Goal: Check status: Check status

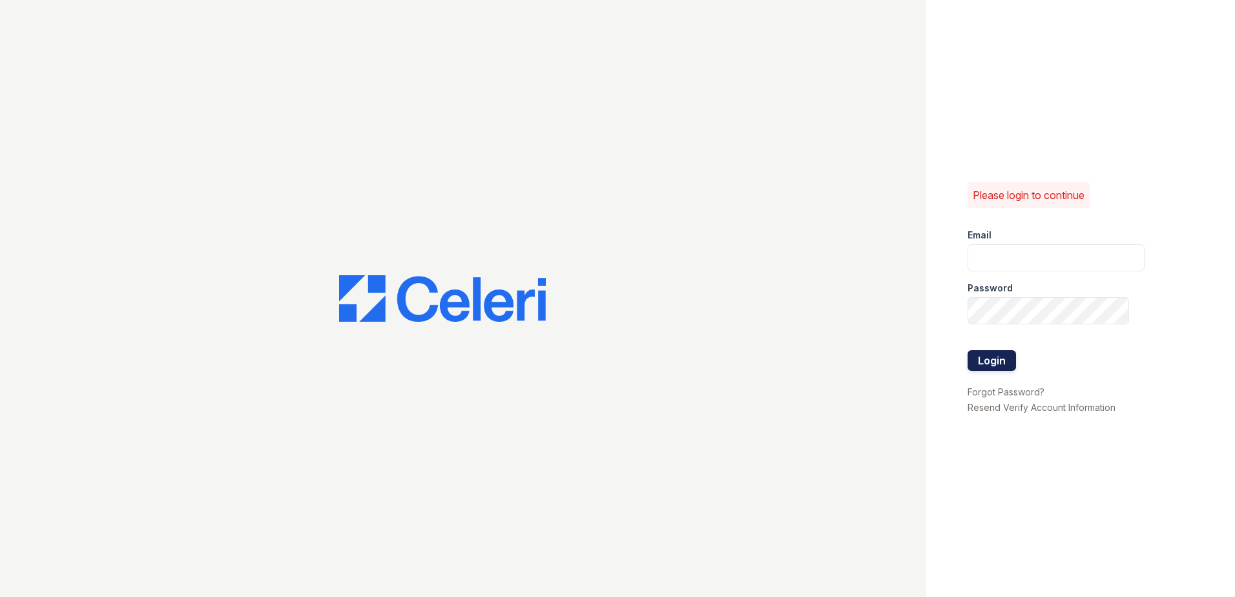
type input "[EMAIL_ADDRESS][DOMAIN_NAME]"
click at [987, 359] on button "Login" at bounding box center [991, 360] width 48 height 21
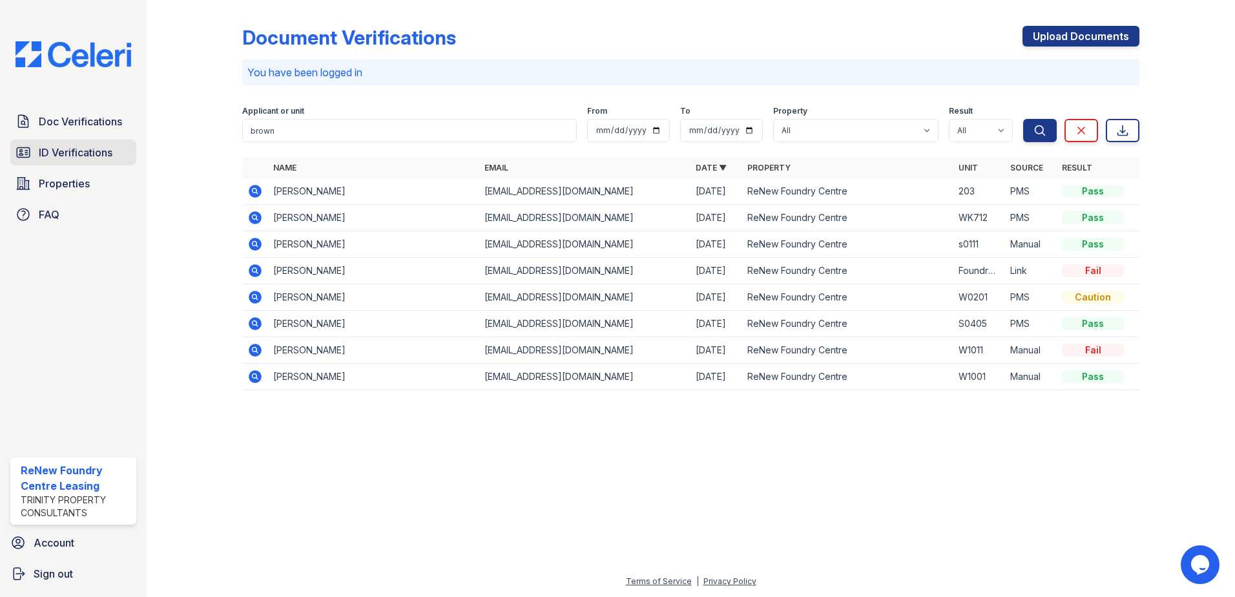
click at [56, 156] on span "ID Verifications" at bounding box center [76, 152] width 74 height 15
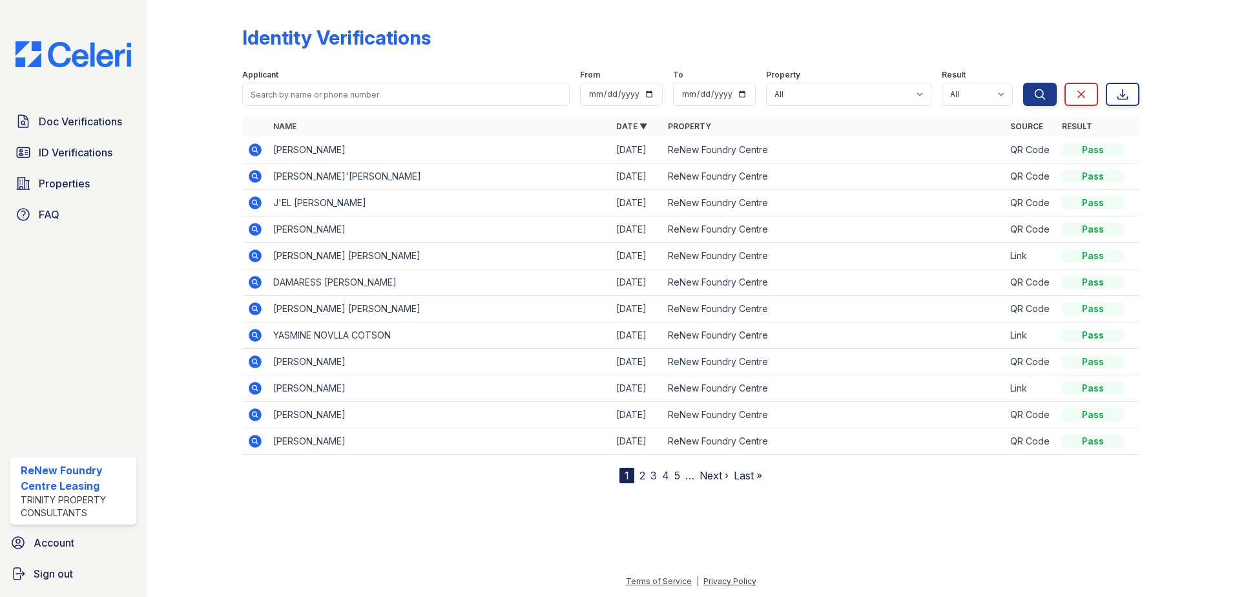
click at [252, 150] on icon at bounding box center [255, 149] width 13 height 13
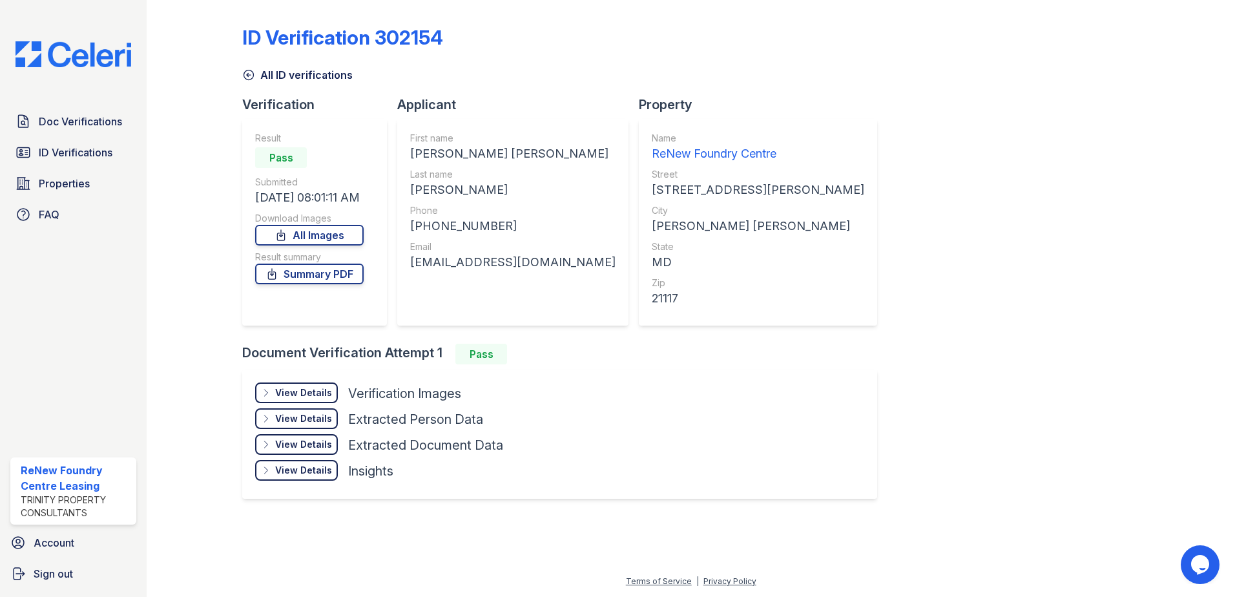
click at [206, 197] on div at bounding box center [204, 260] width 75 height 511
